Goal: Navigation & Orientation: Find specific page/section

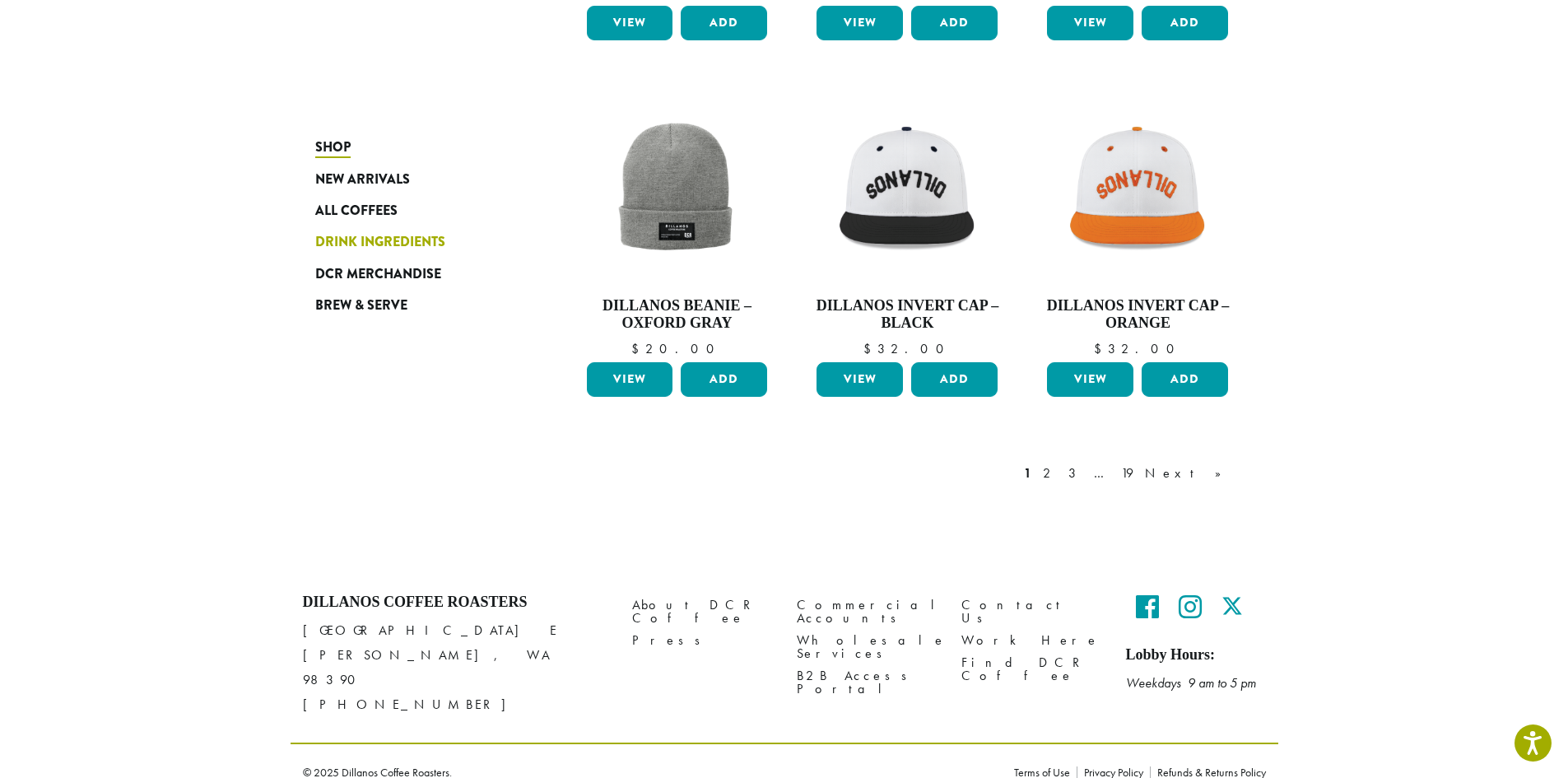
scroll to position [1263, 0]
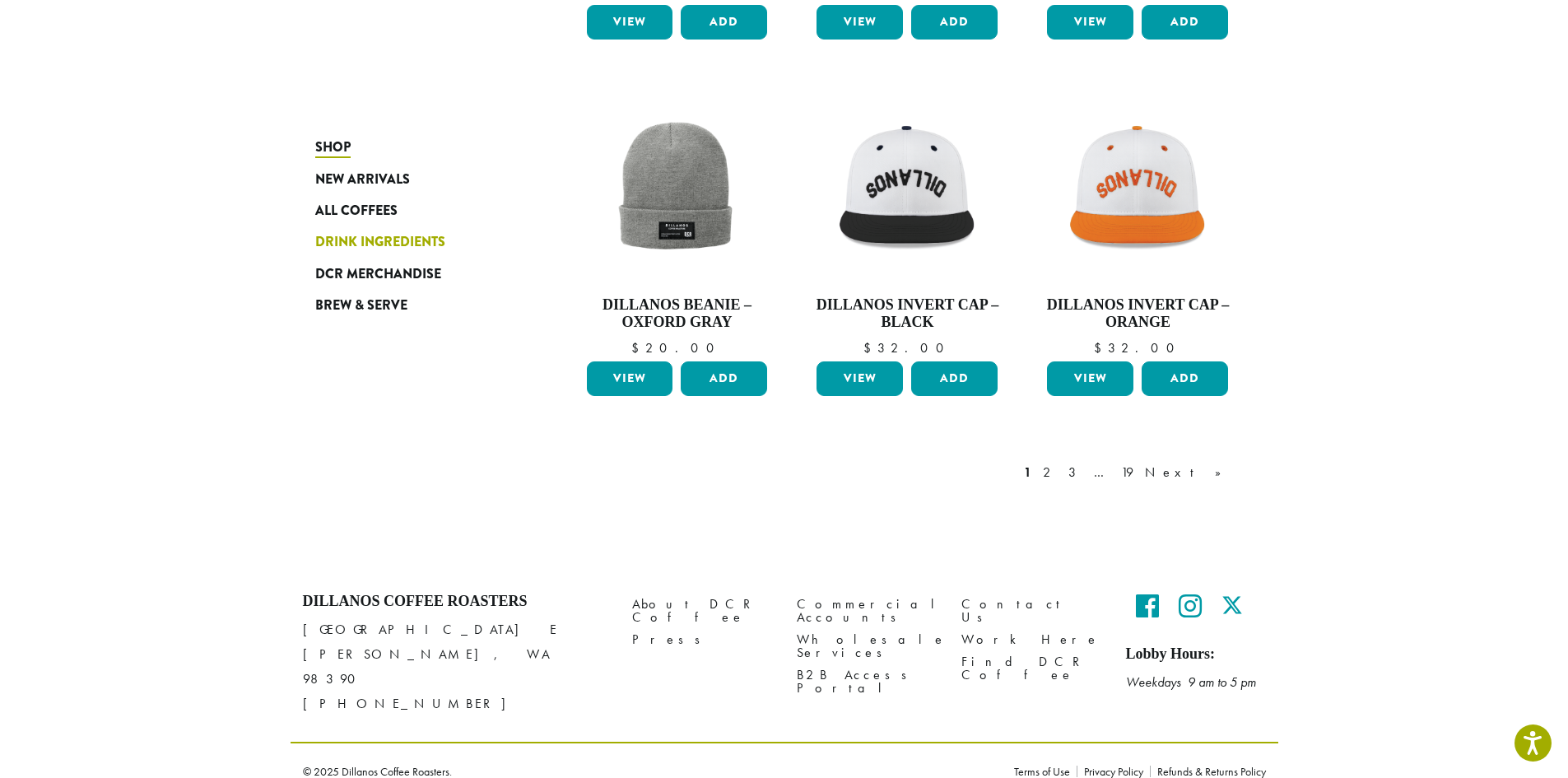
click at [384, 248] on span "Drink Ingredients" at bounding box center [380, 242] width 130 height 21
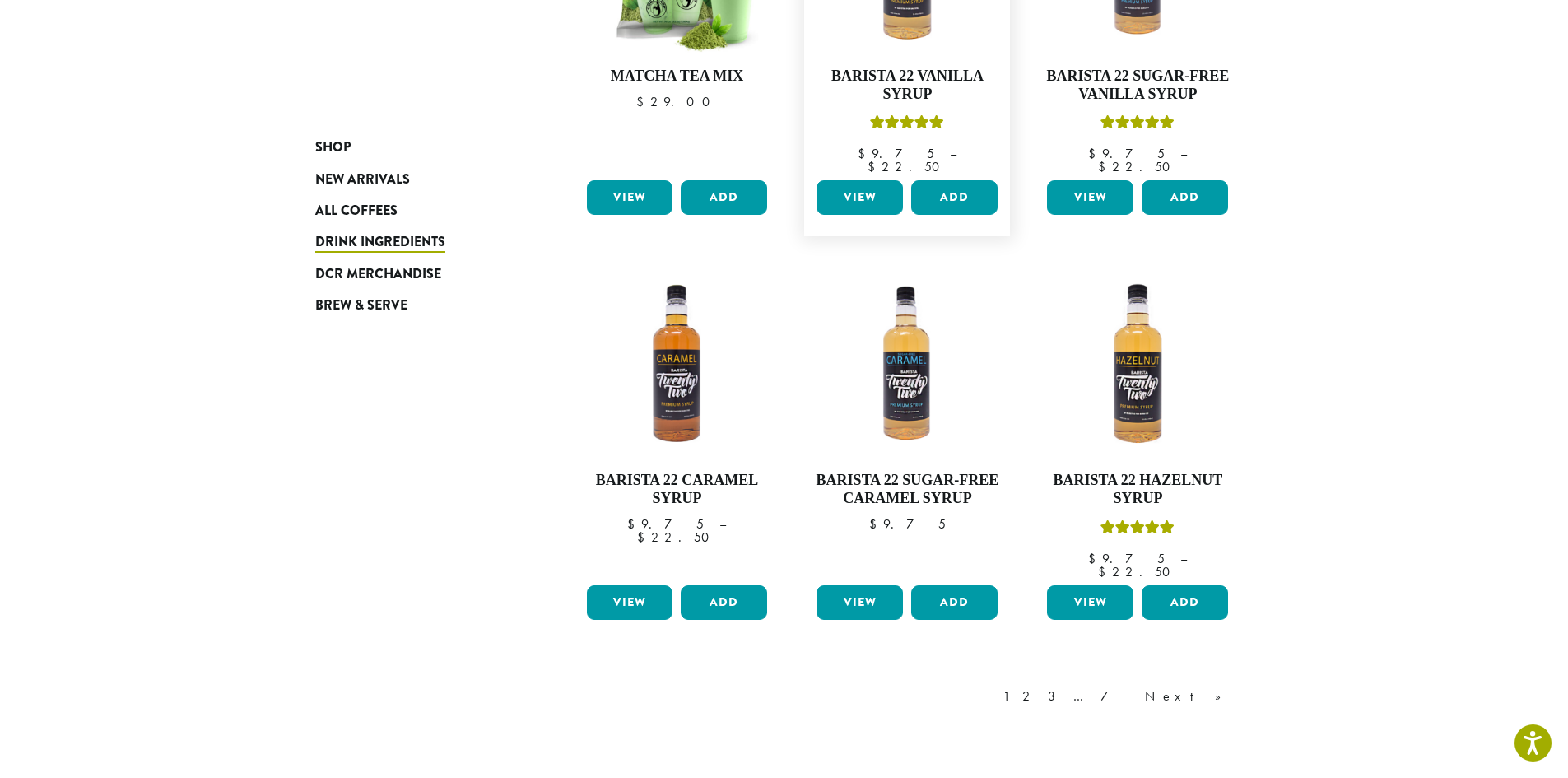
scroll to position [1350, 0]
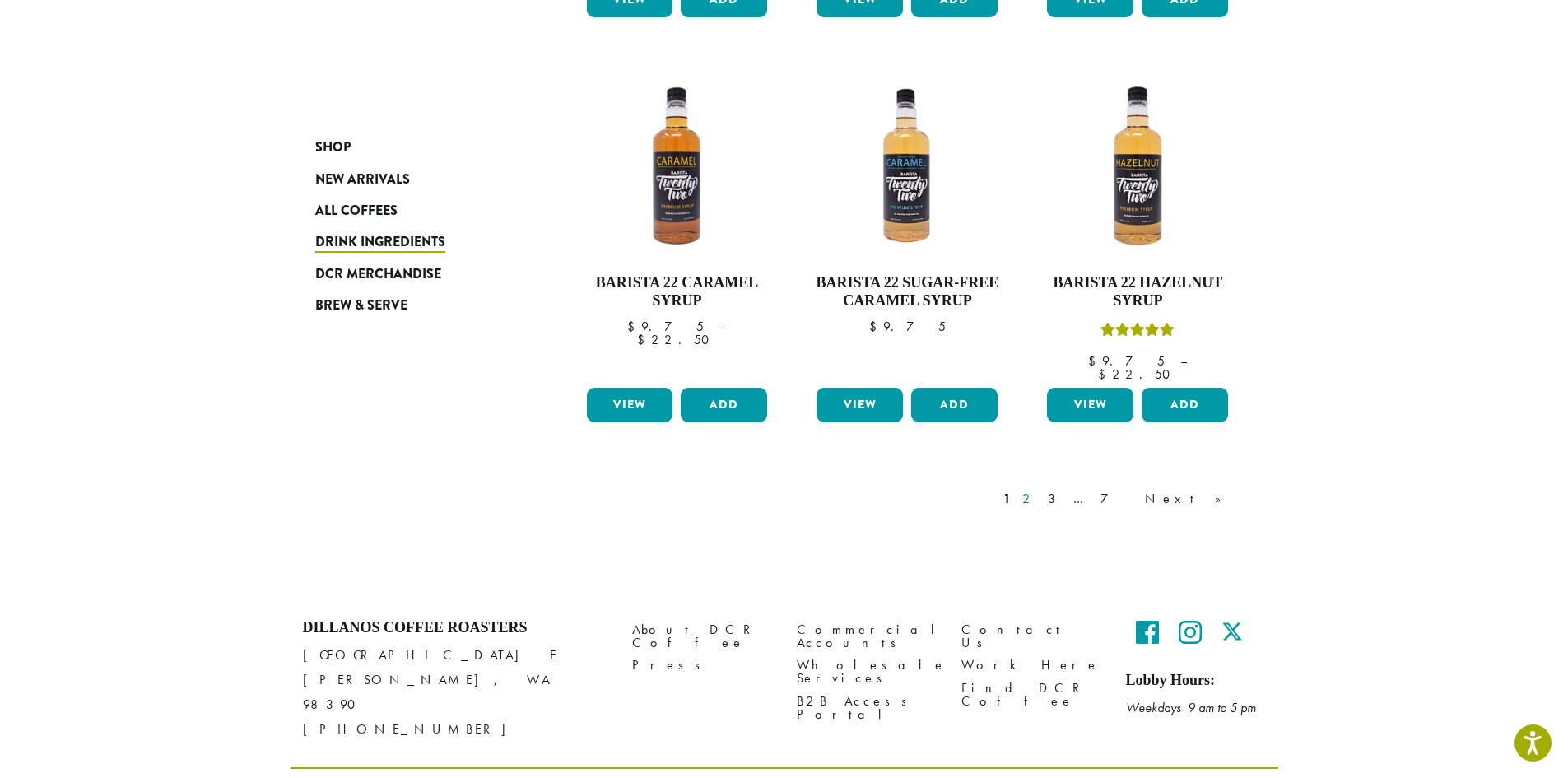
click at [1040, 489] on link "2" at bounding box center [1029, 499] width 21 height 20
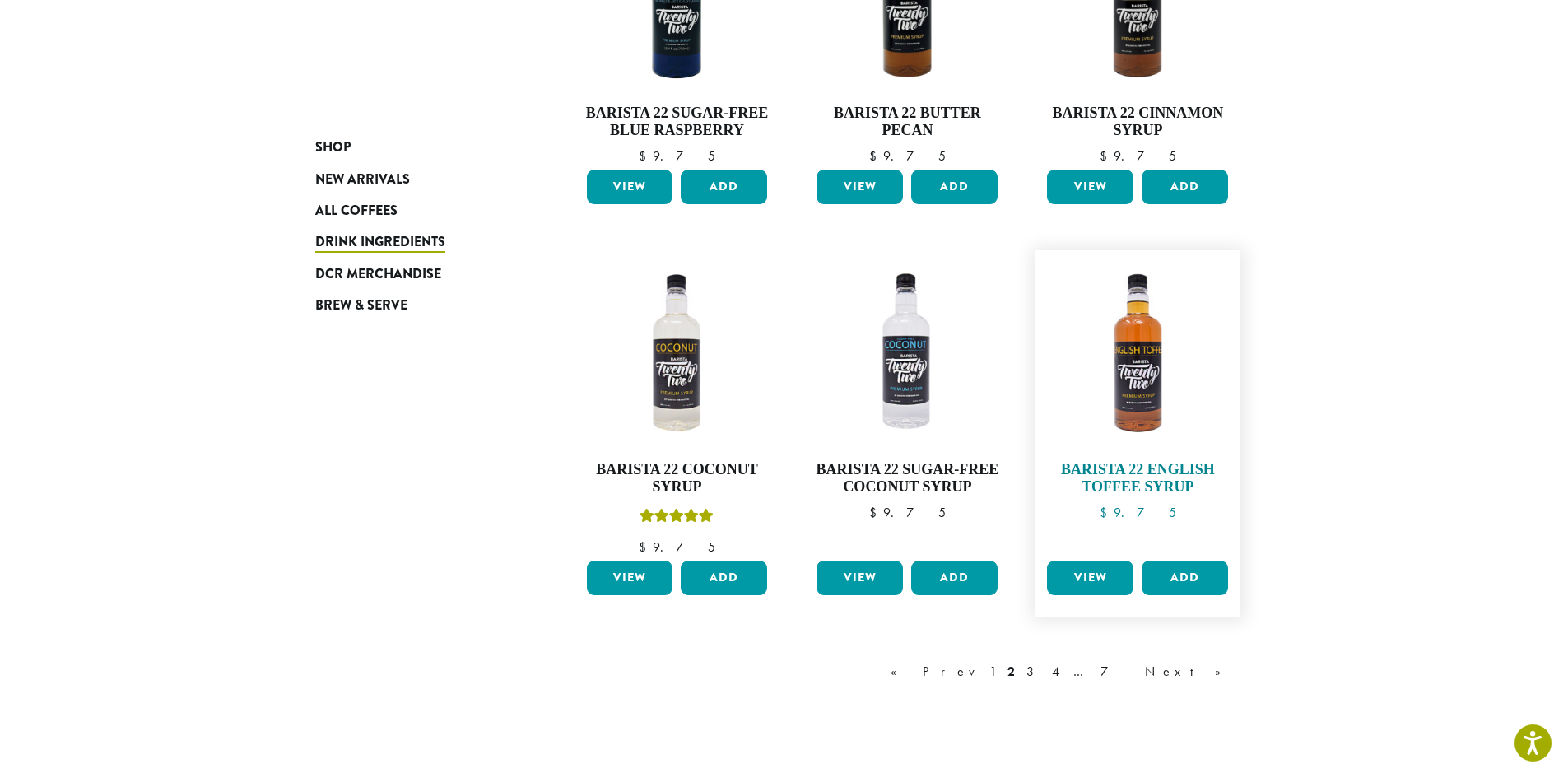
scroll to position [1367, 0]
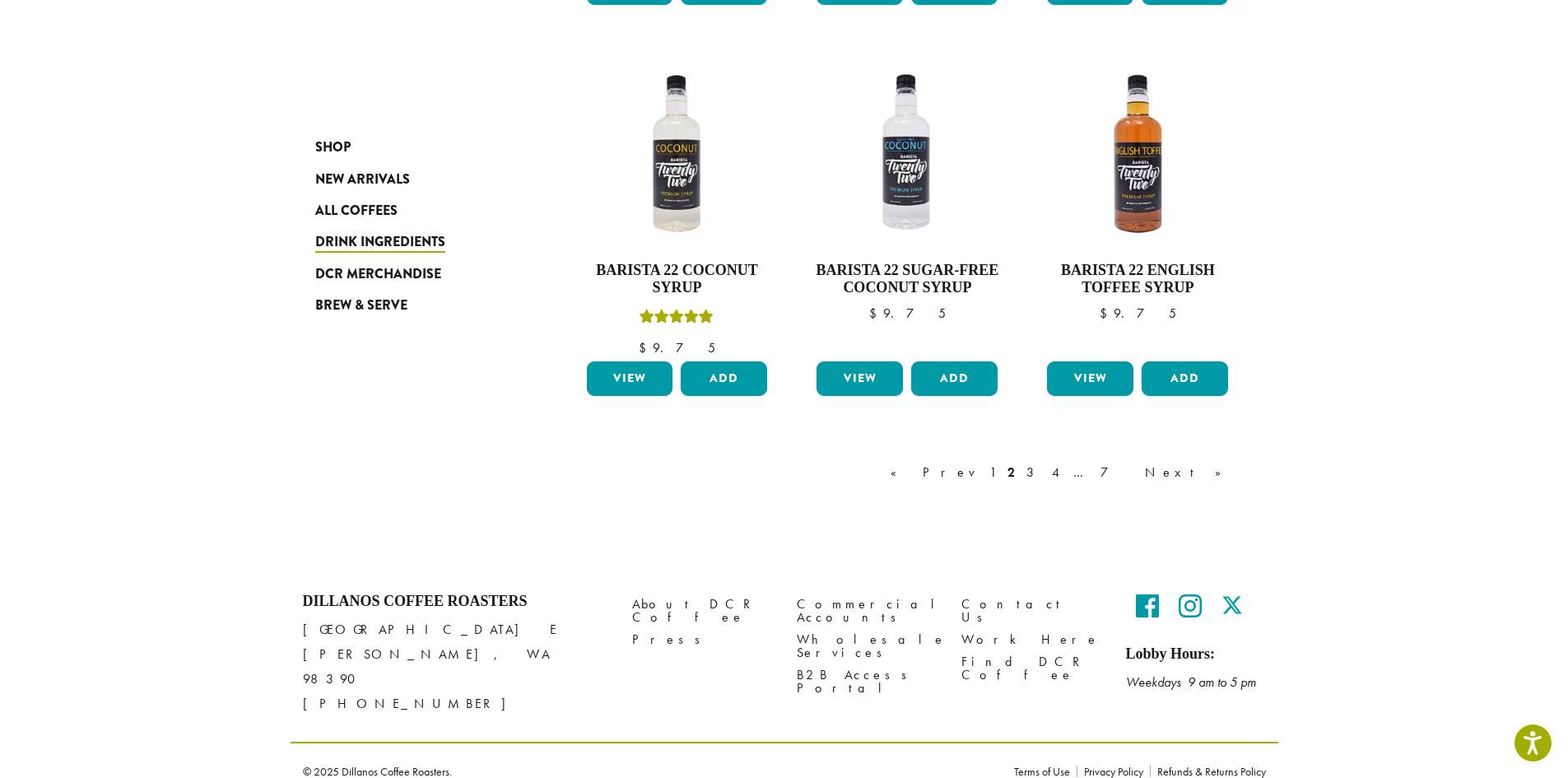
click at [1044, 473] on link "3" at bounding box center [1033, 472] width 21 height 20
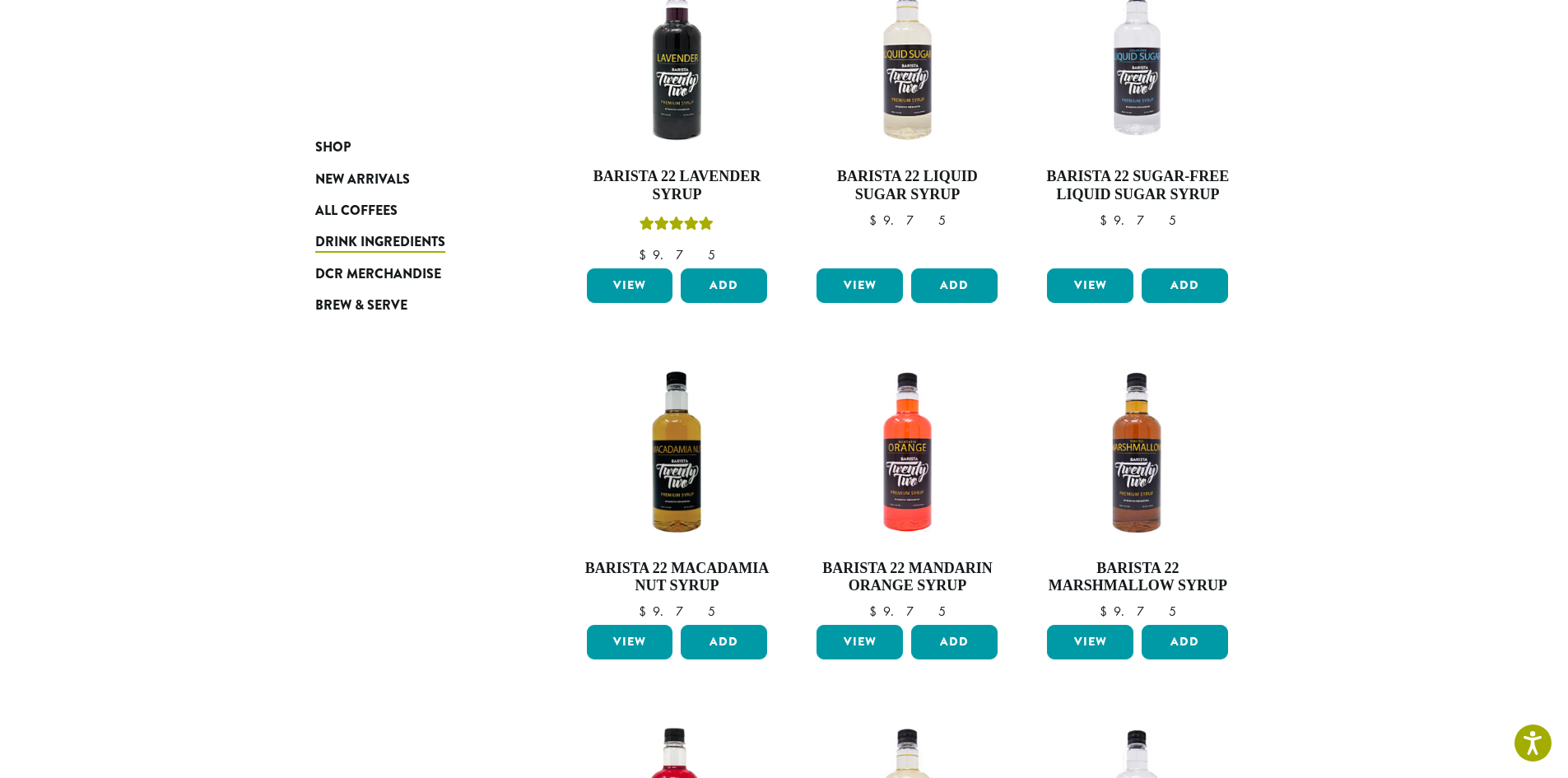
scroll to position [1172, 0]
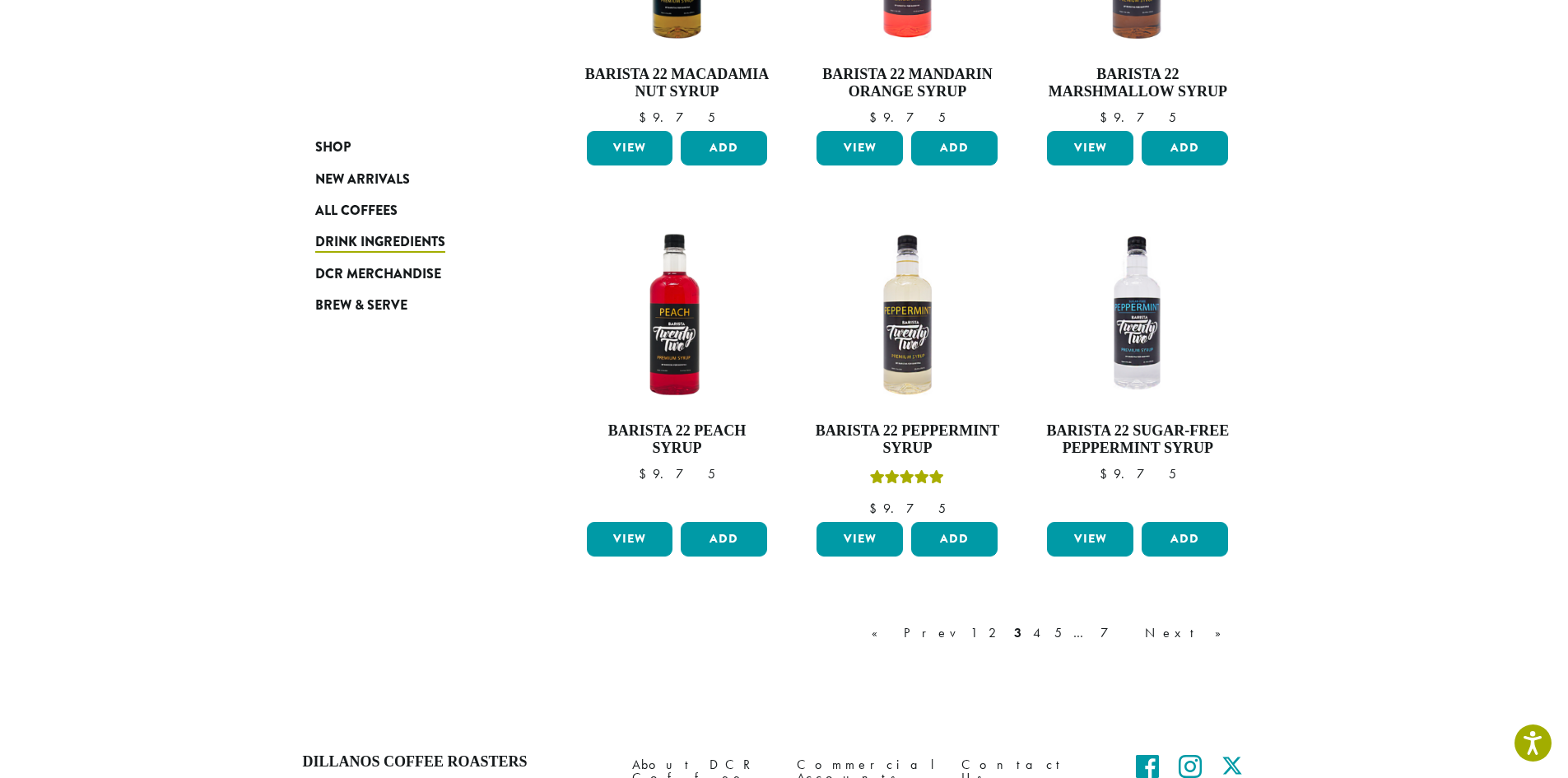
click at [1046, 636] on link "4" at bounding box center [1038, 633] width 16 height 20
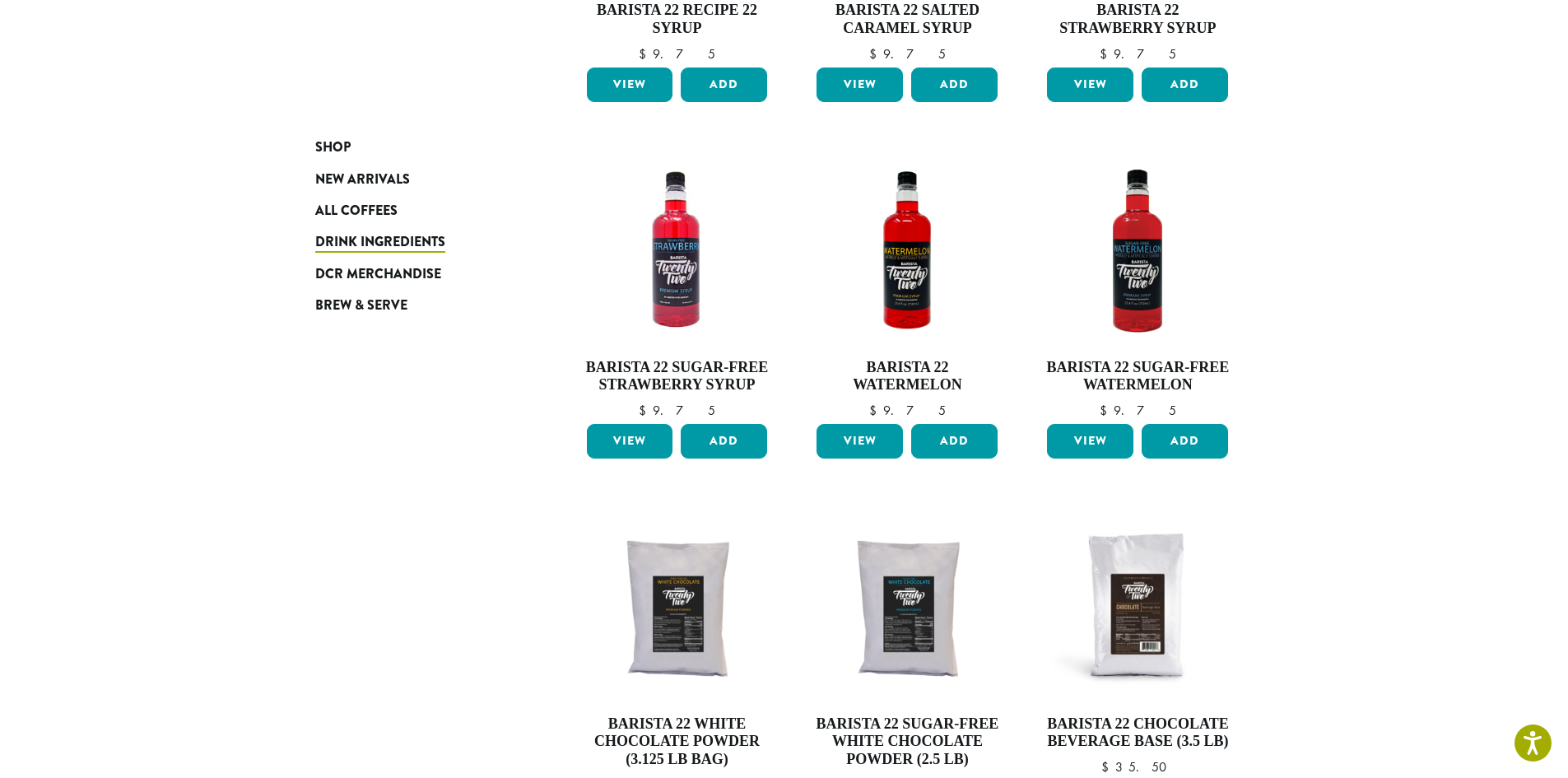
scroll to position [1172, 0]
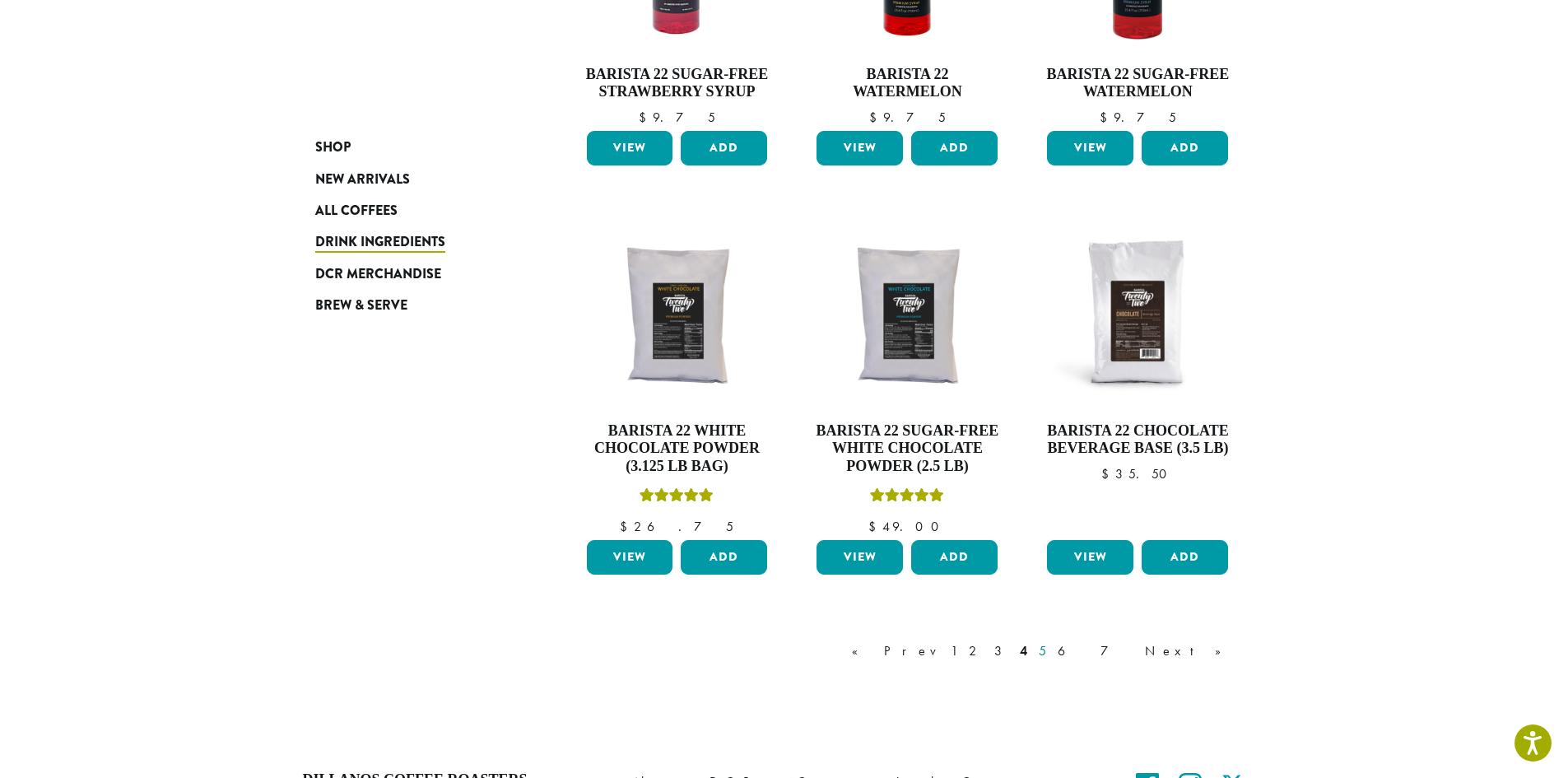
click at [1050, 652] on link "5" at bounding box center [1041, 651] width 14 height 20
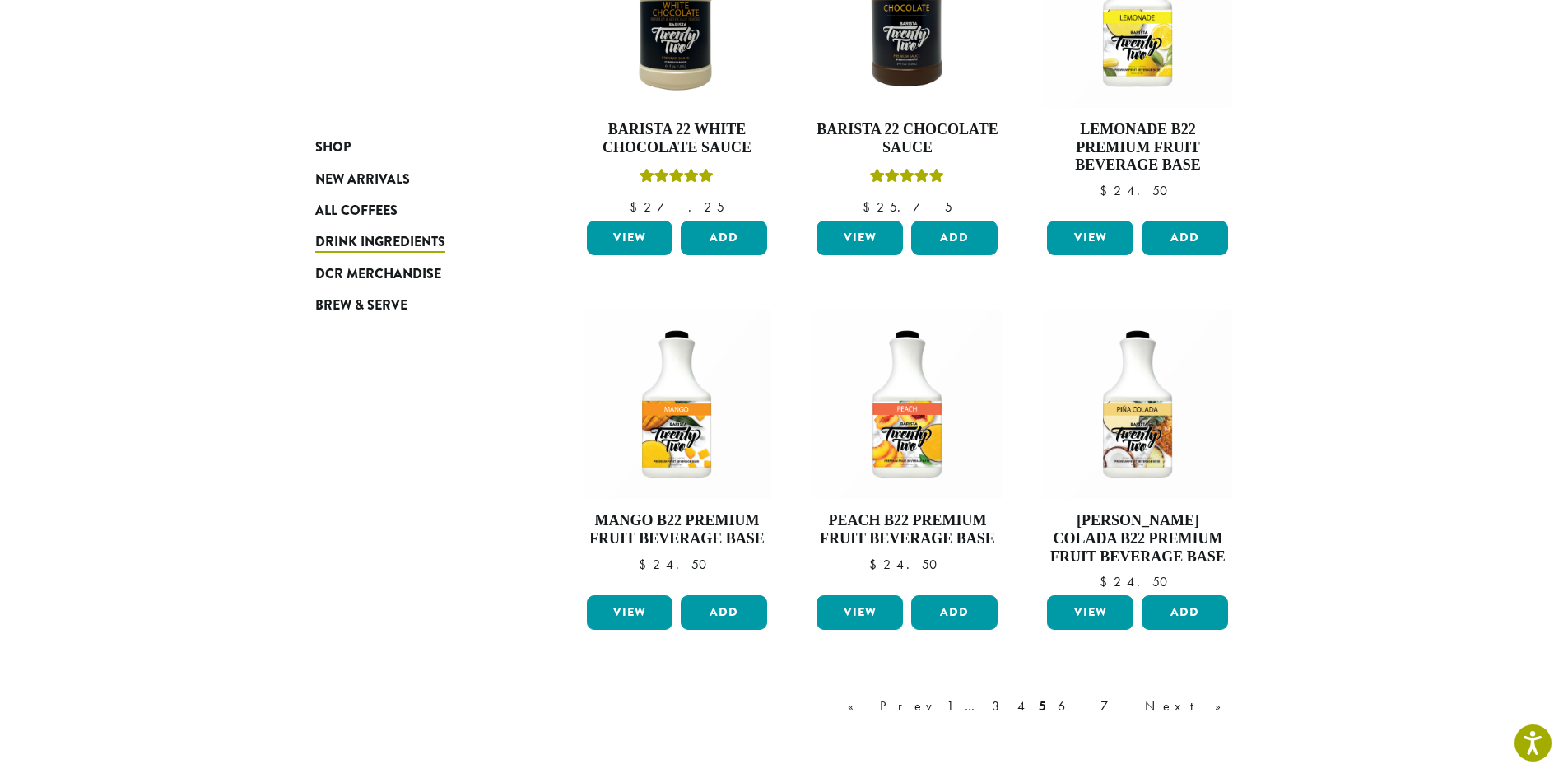
scroll to position [1337, 0]
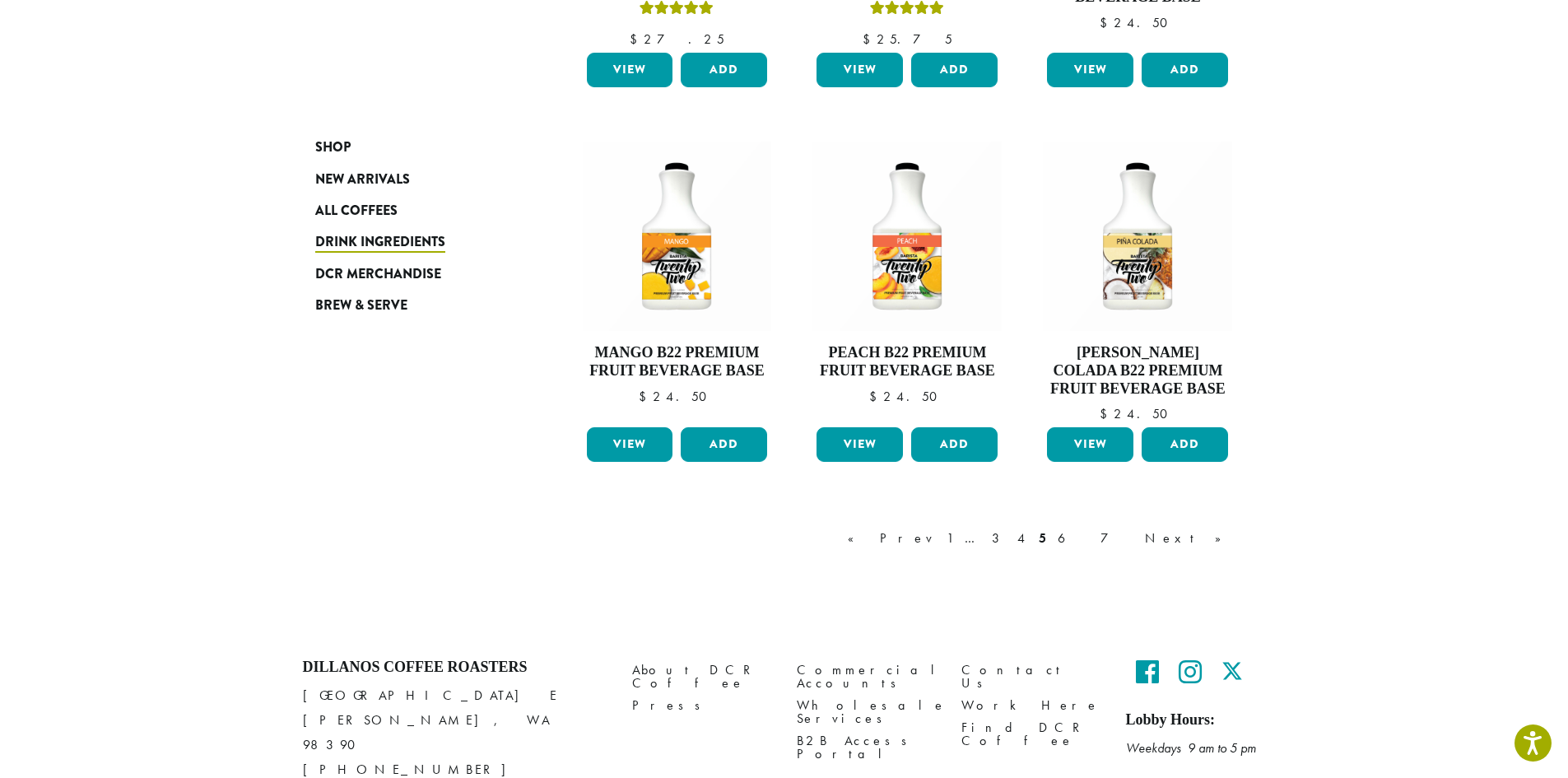
click at [1092, 539] on link "6" at bounding box center [1073, 539] width 38 height 20
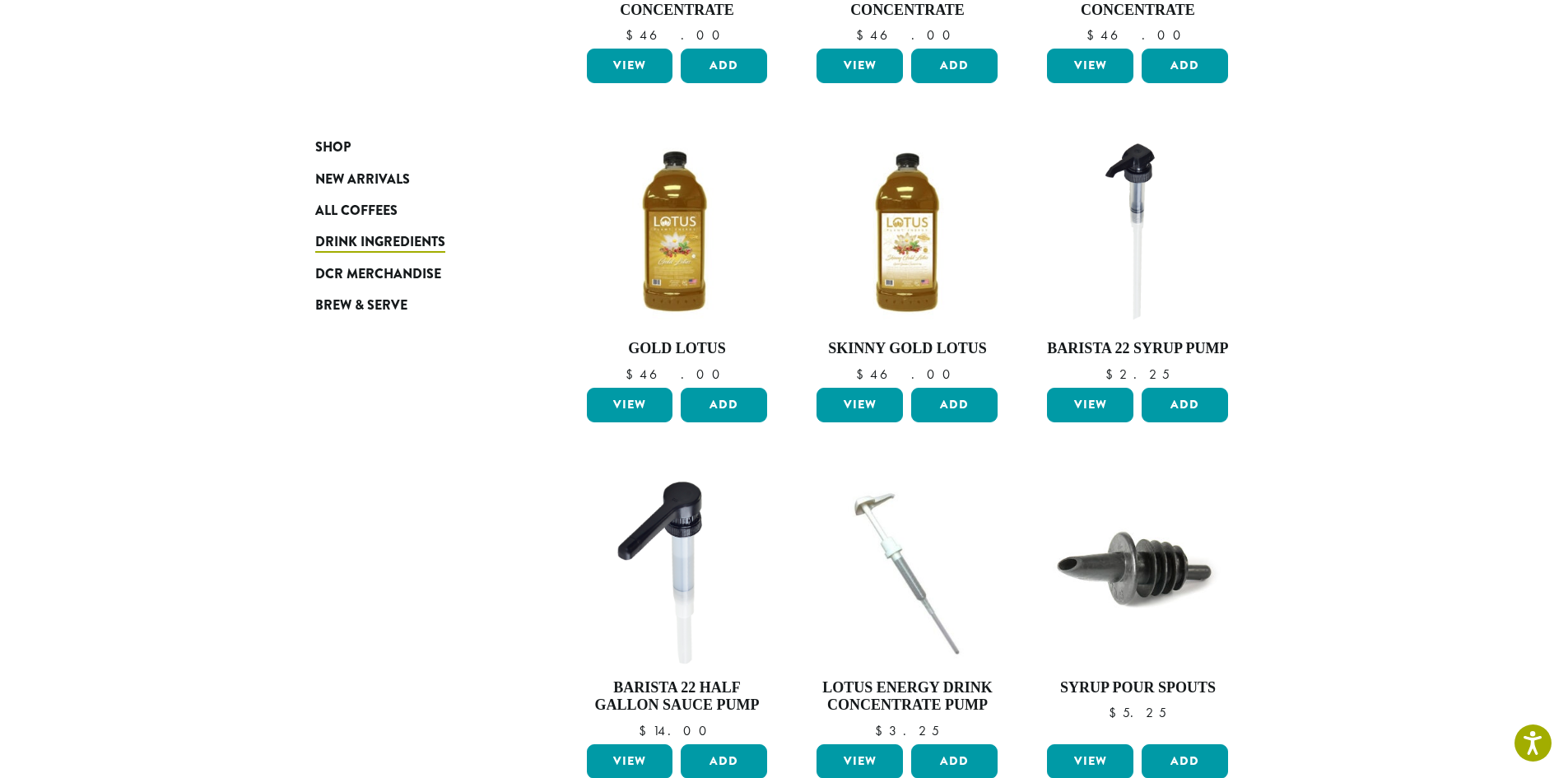
scroll to position [1172, 0]
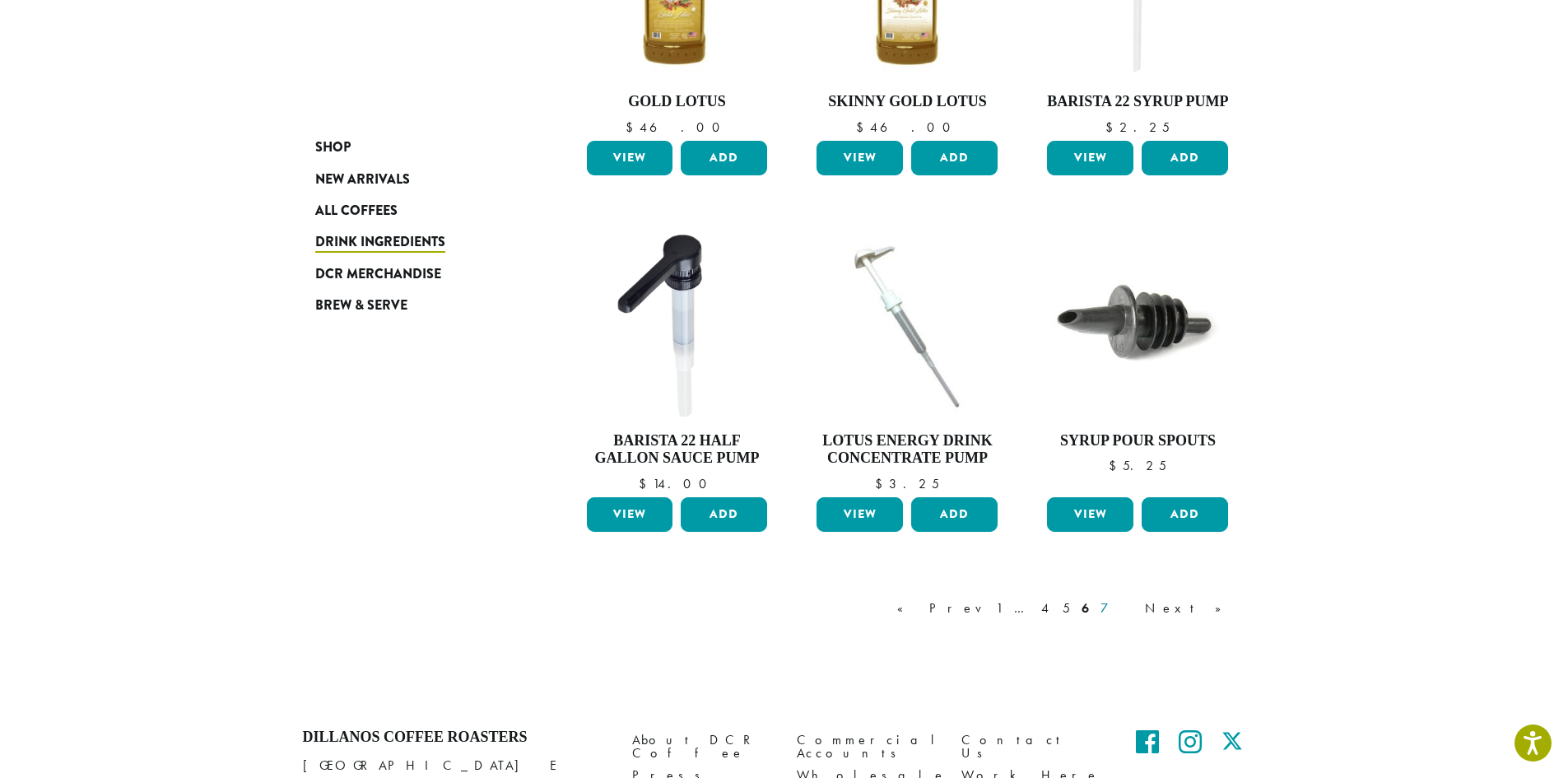
click at [1137, 598] on link "7" at bounding box center [1118, 608] width 40 height 20
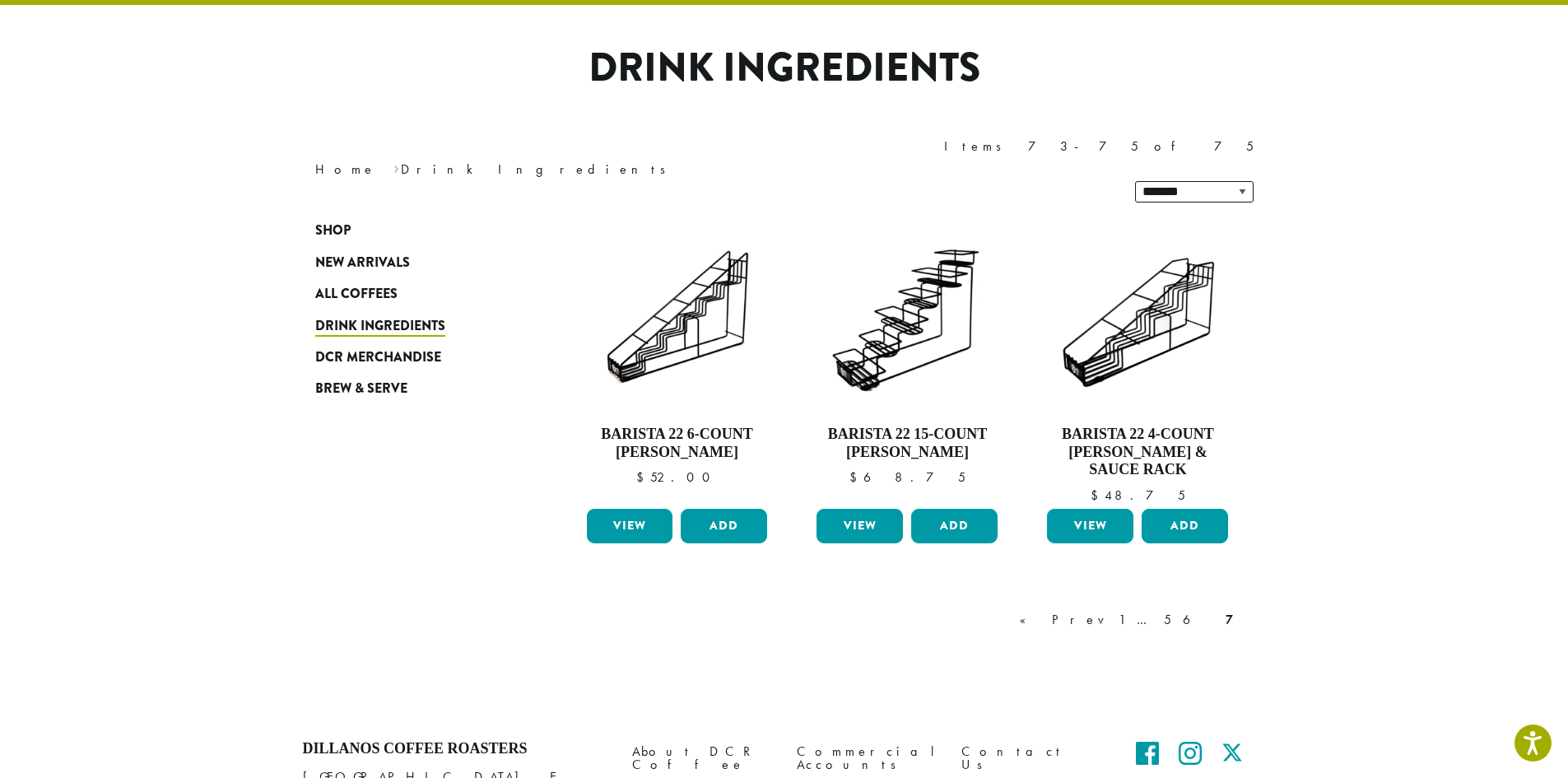
scroll to position [102, 0]
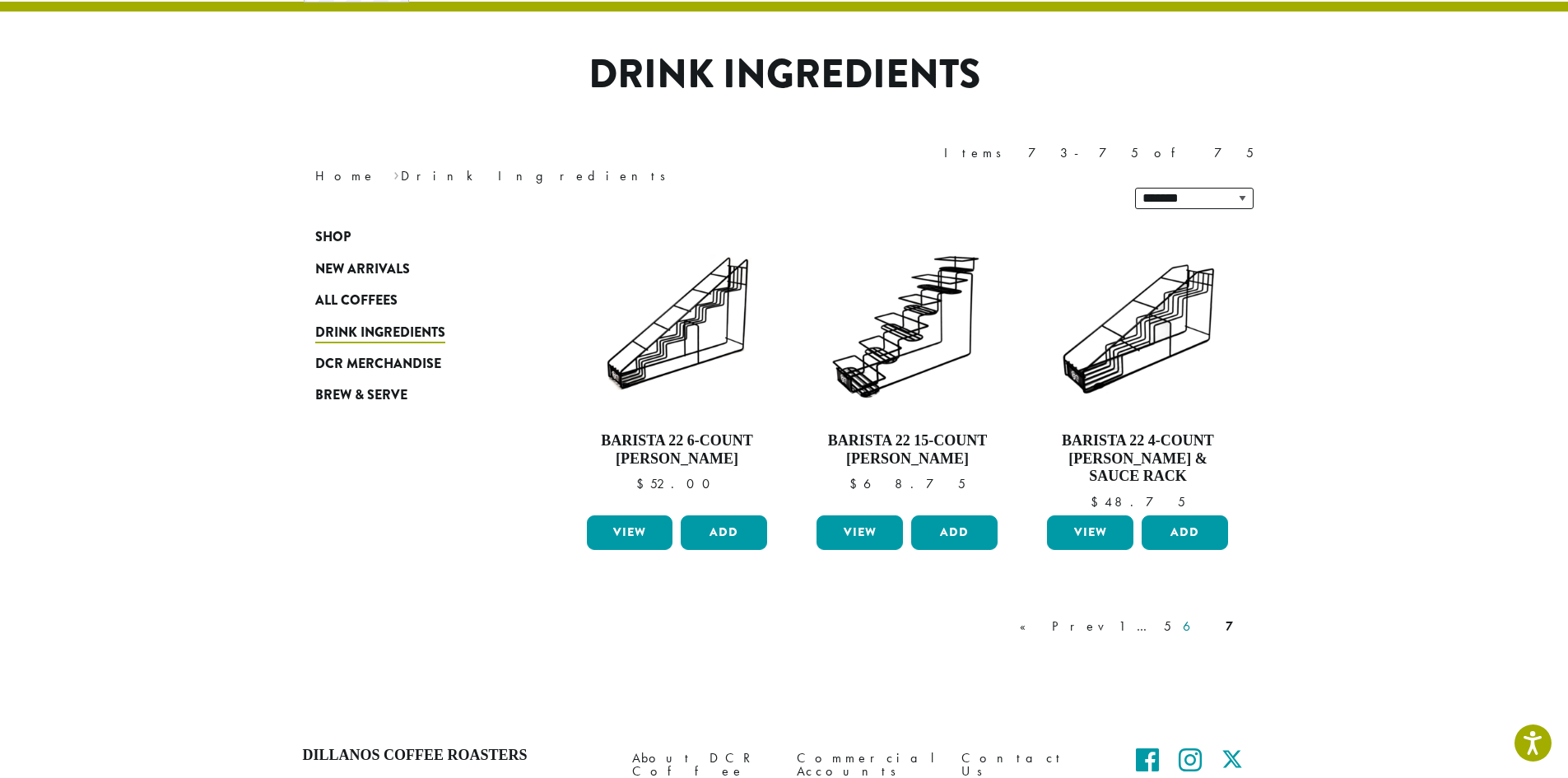
click at [1210, 617] on link "6" at bounding box center [1198, 627] width 38 height 20
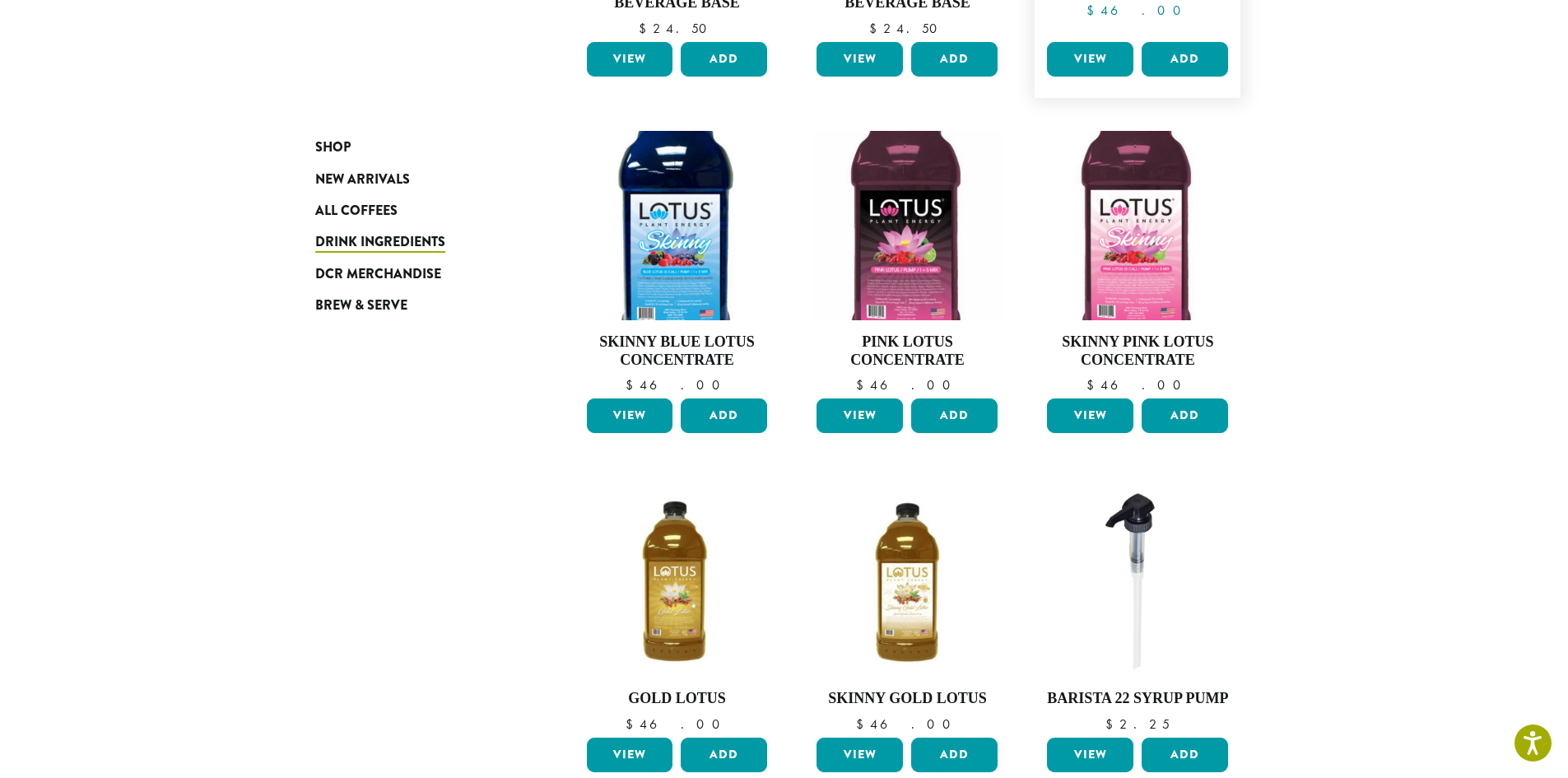
scroll to position [577, 0]
